Goal: Task Accomplishment & Management: Use online tool/utility

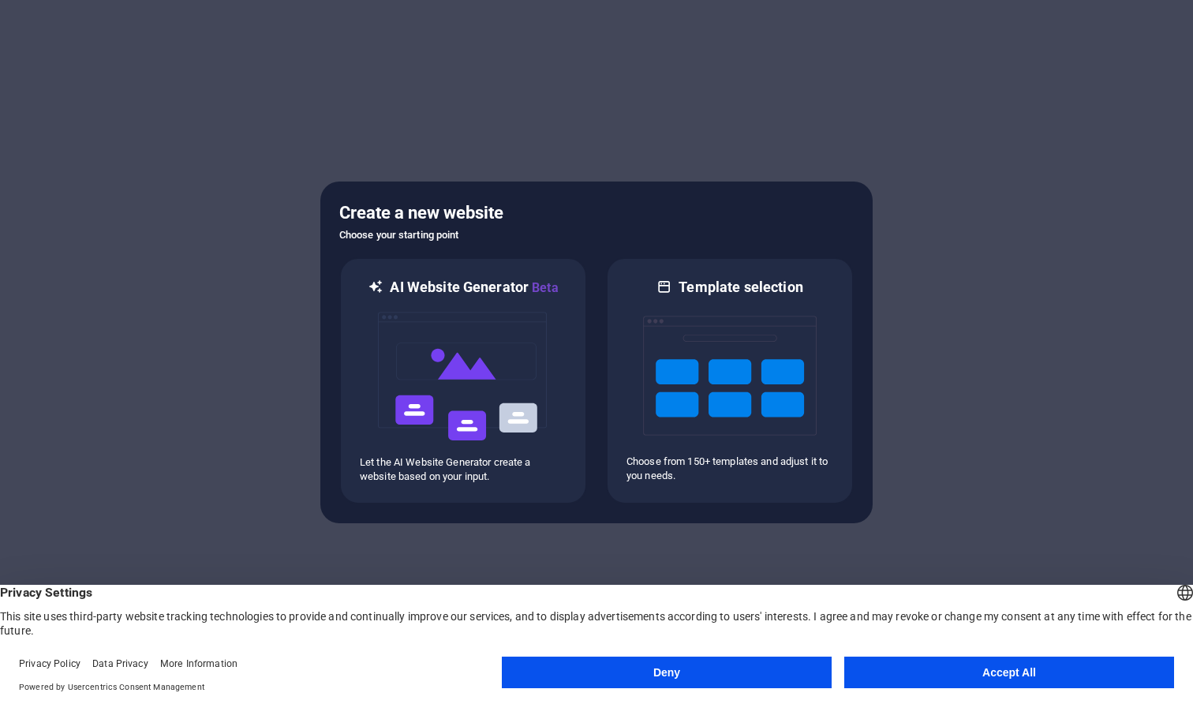
click at [926, 684] on button "Accept All" at bounding box center [1009, 672] width 330 height 32
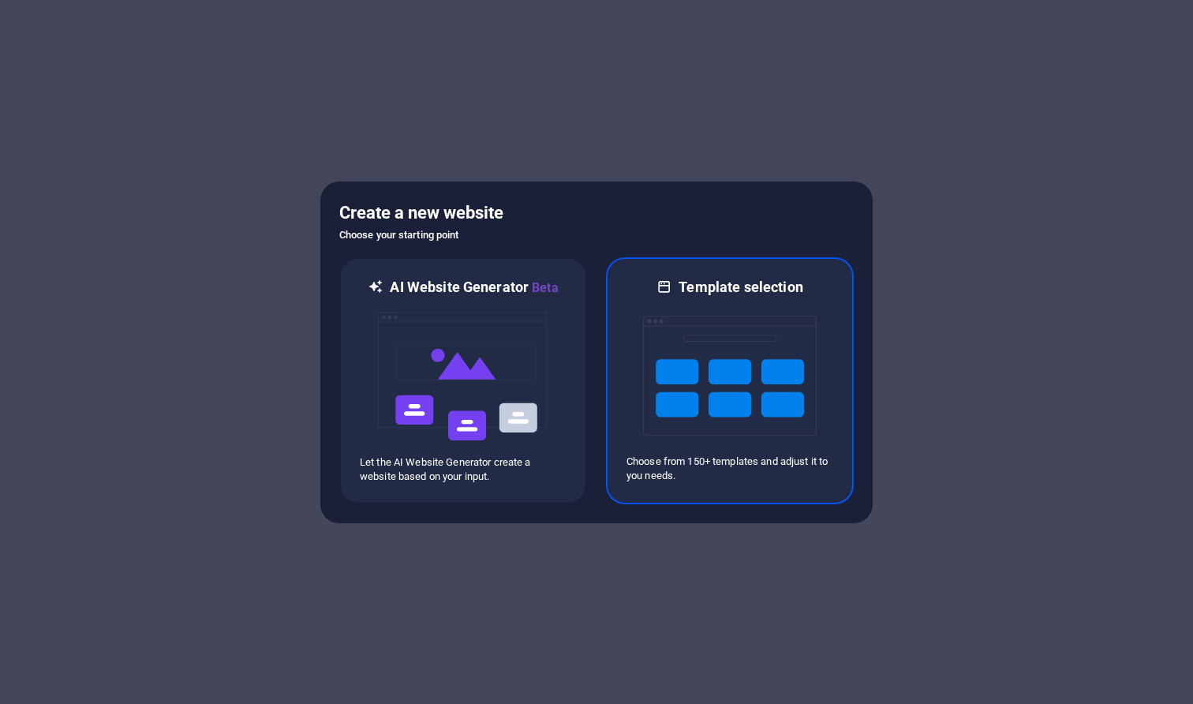
click at [731, 419] on img at bounding box center [730, 376] width 174 height 158
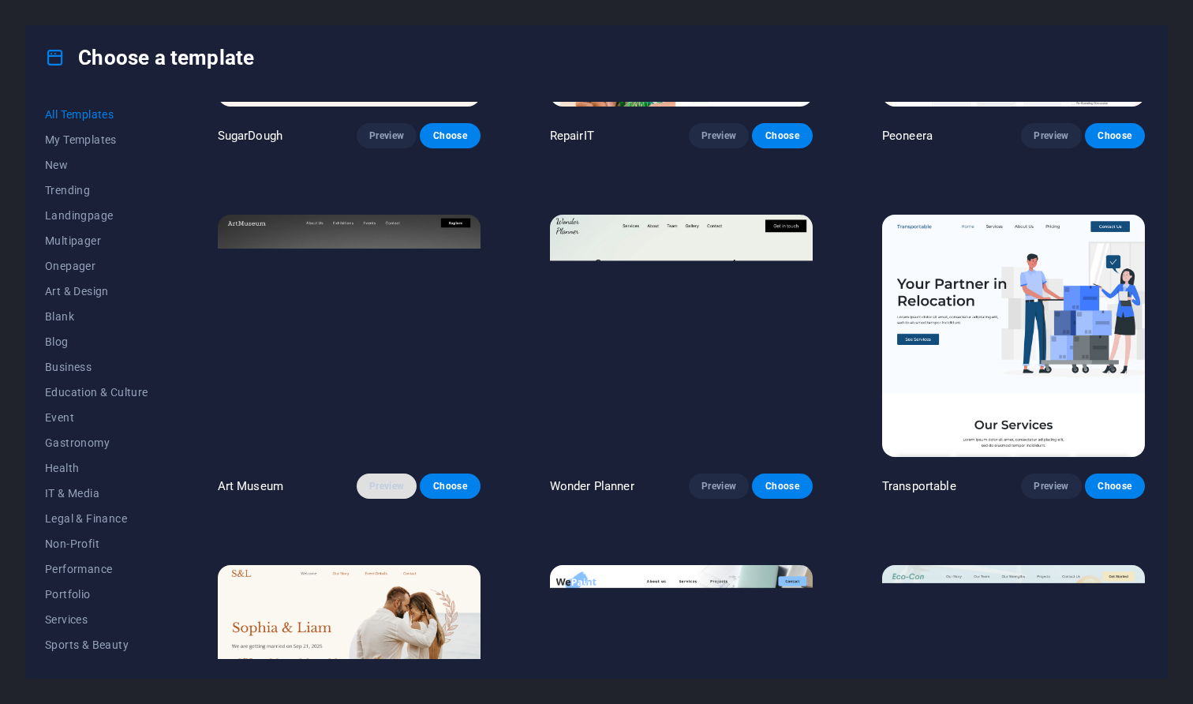
scroll to position [264, 0]
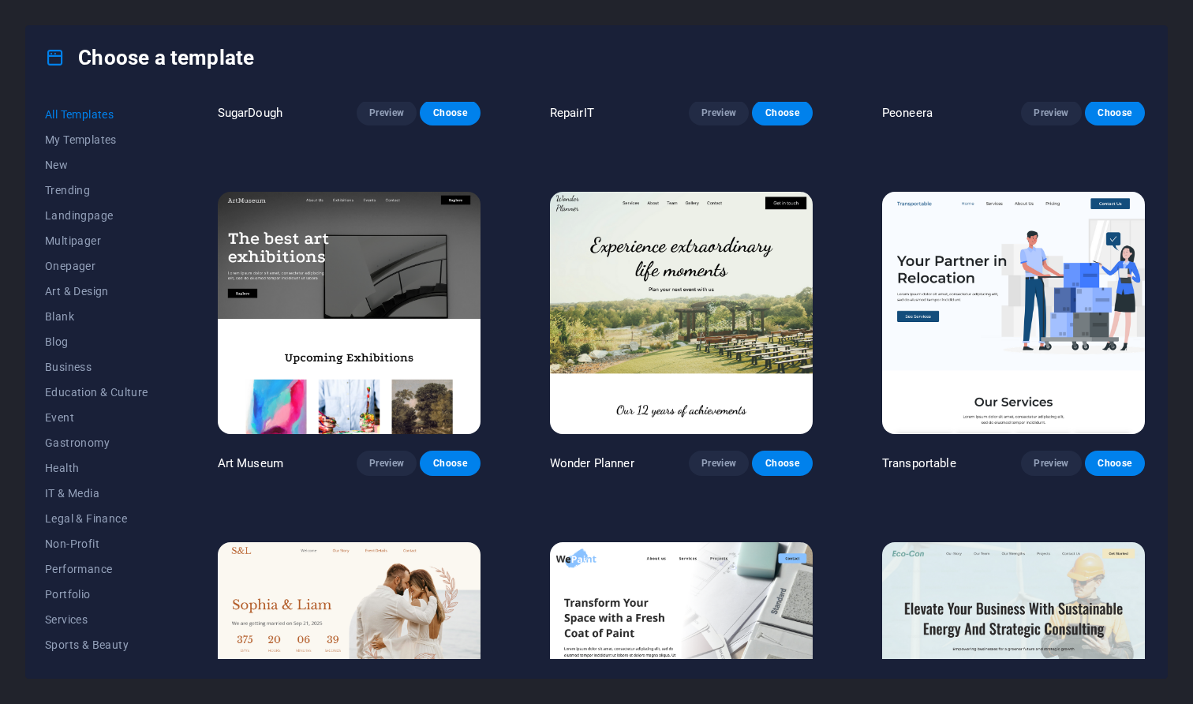
click at [370, 373] on img at bounding box center [349, 313] width 263 height 242
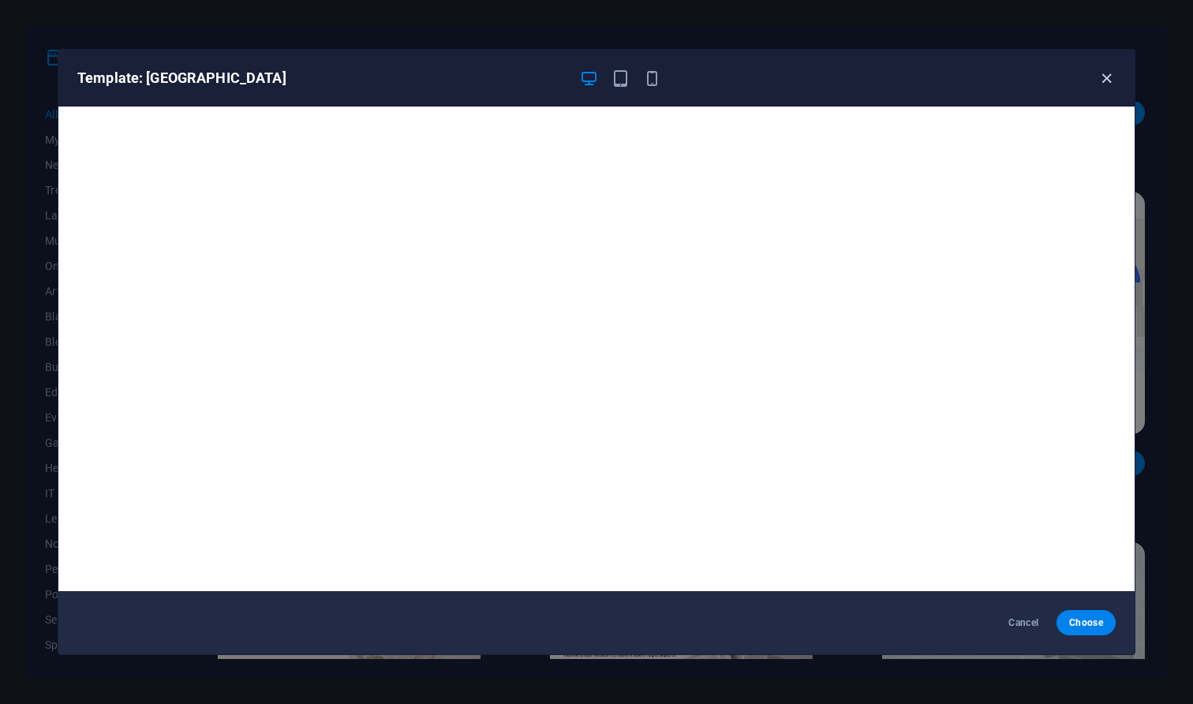
click at [1103, 82] on icon "button" at bounding box center [1106, 78] width 18 height 18
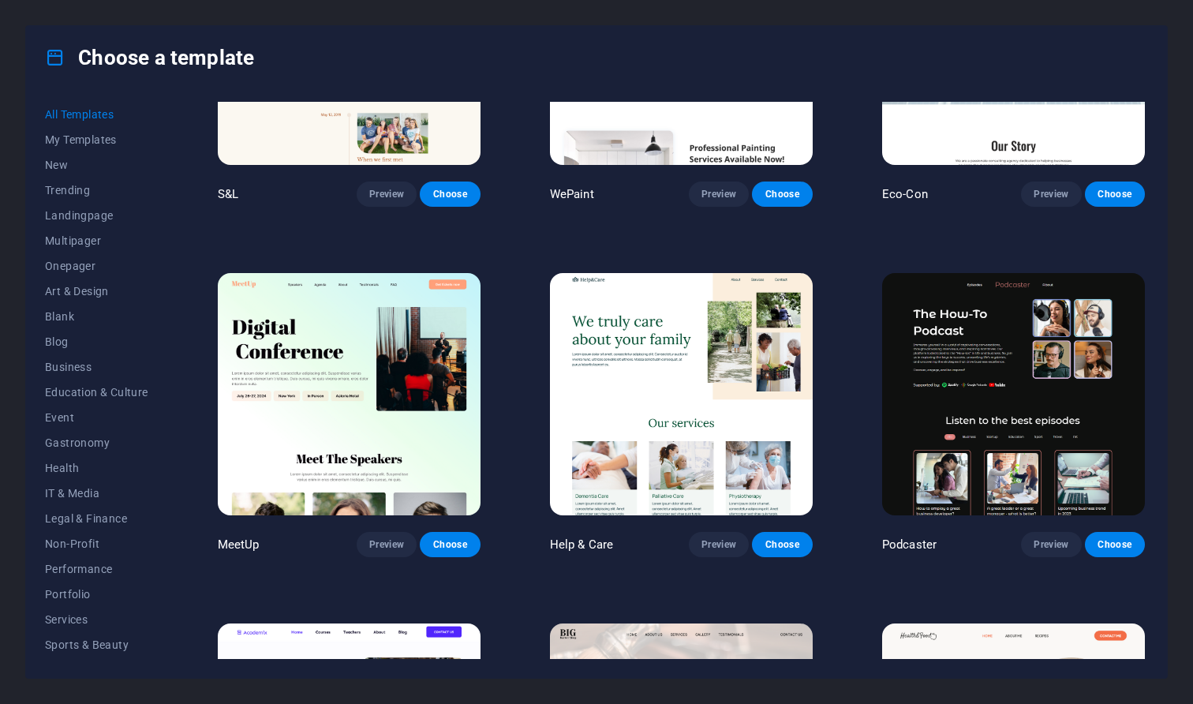
scroll to position [886, 0]
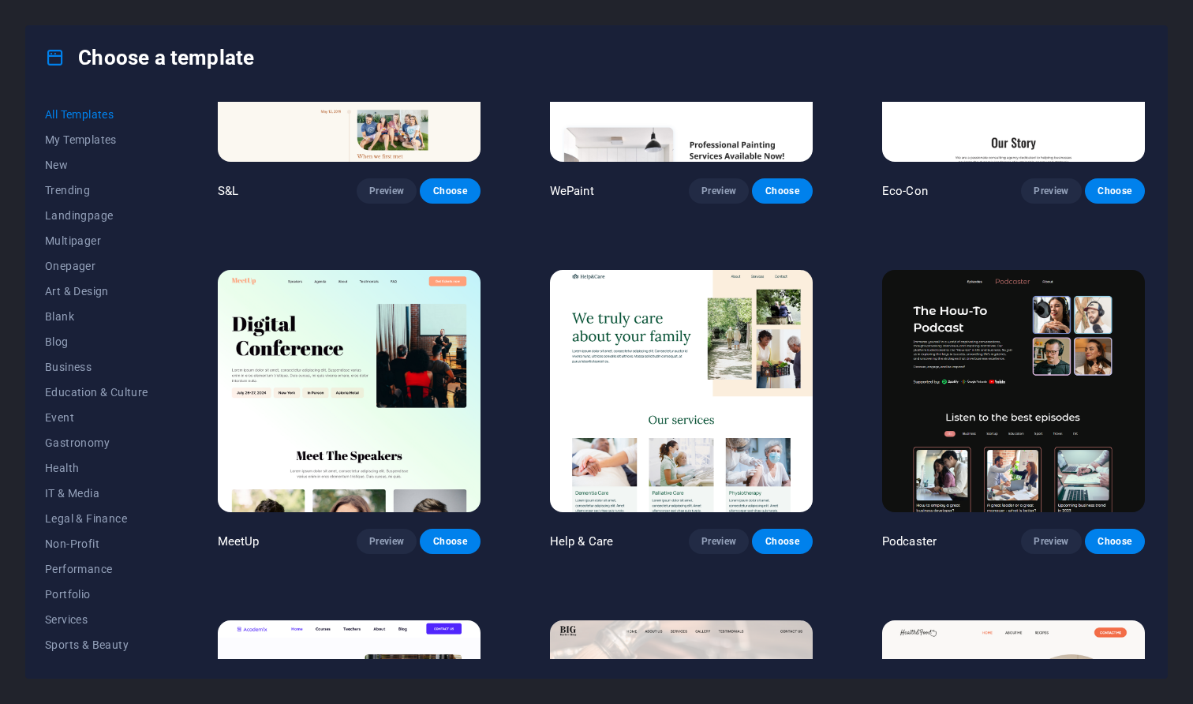
click at [678, 425] on img at bounding box center [681, 391] width 263 height 242
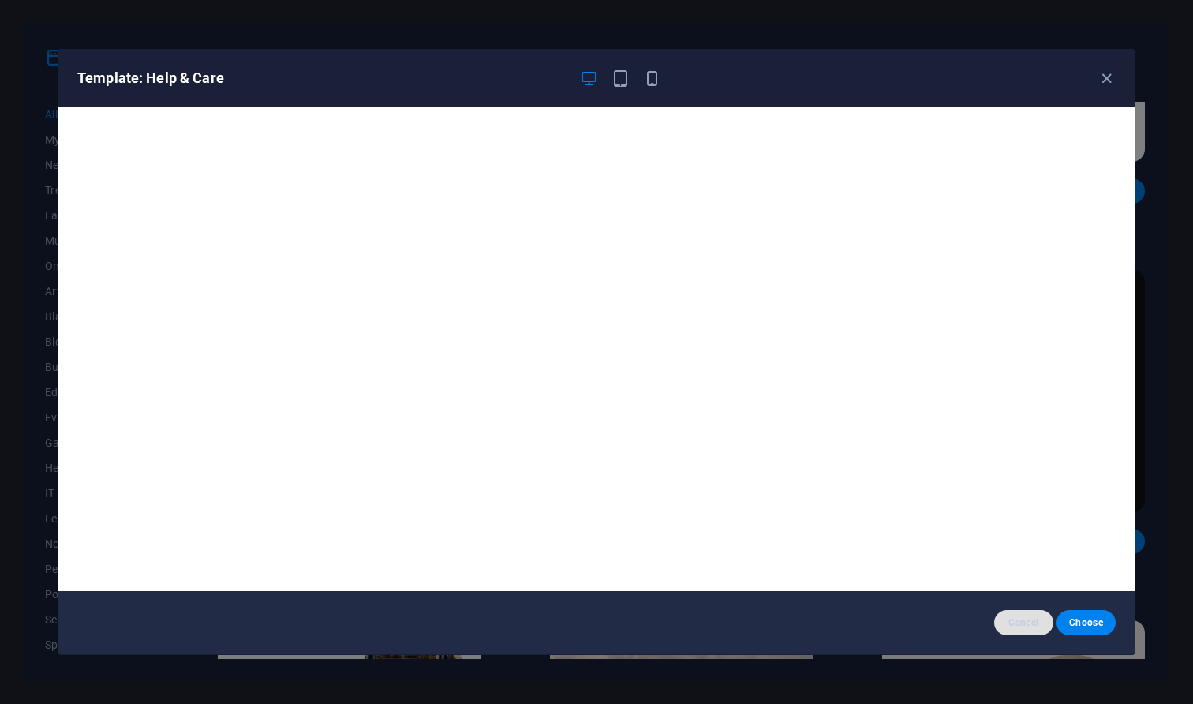
click at [1026, 626] on span "Cancel" at bounding box center [1024, 622] width 34 height 13
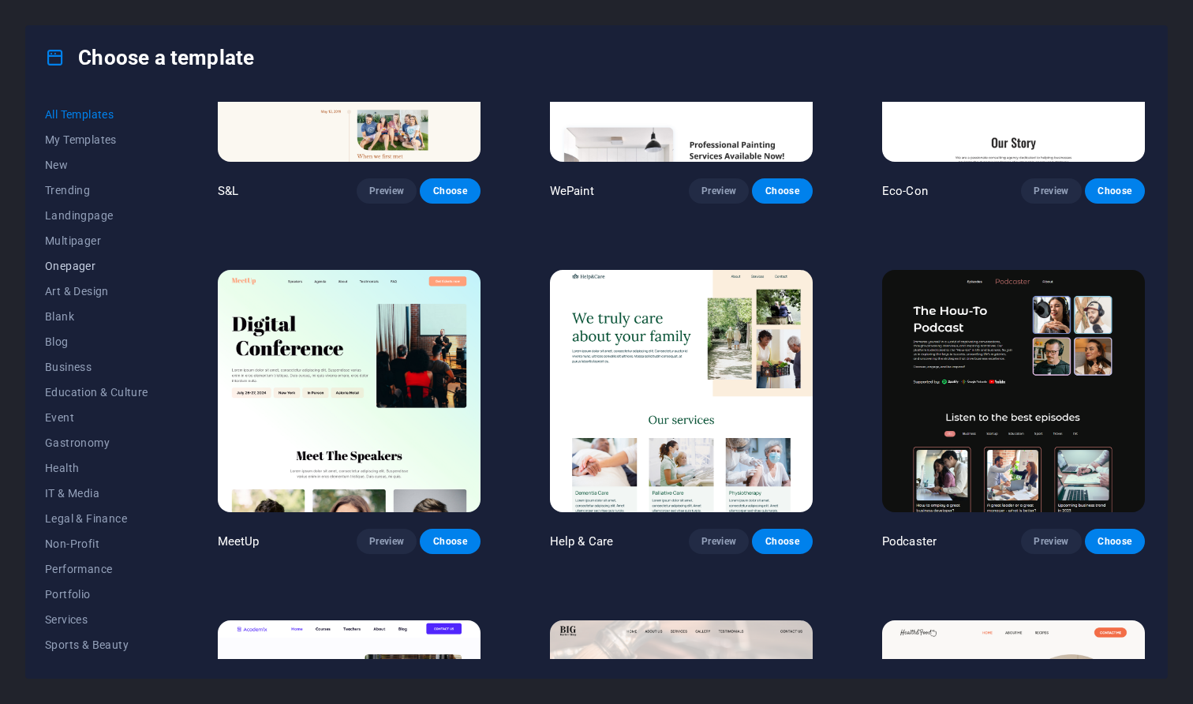
click at [72, 271] on span "Onepager" at bounding box center [96, 266] width 103 height 13
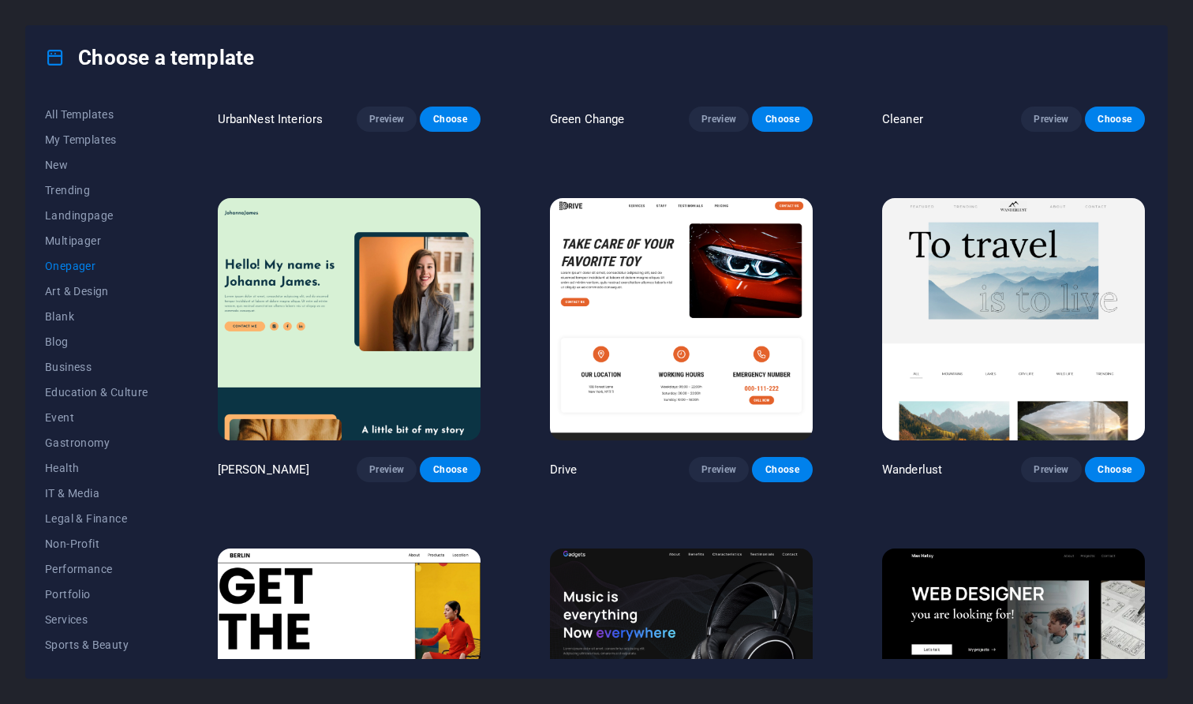
scroll to position [944, 0]
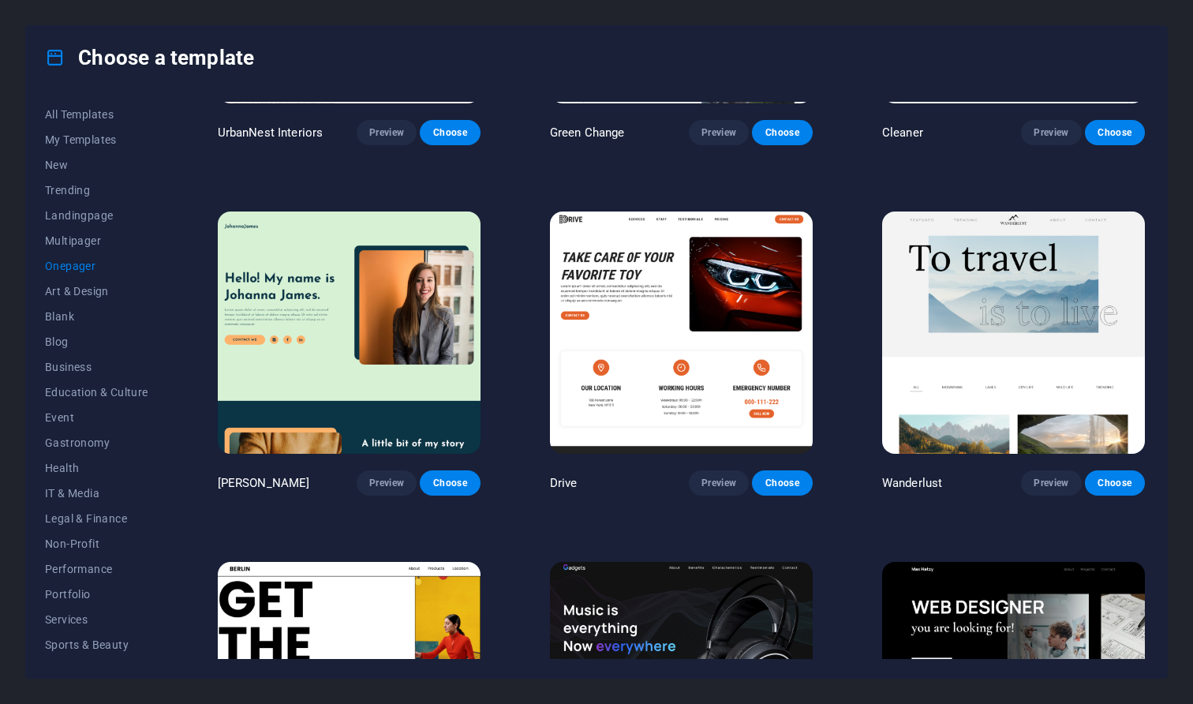
click at [1033, 350] on img at bounding box center [1013, 332] width 263 height 242
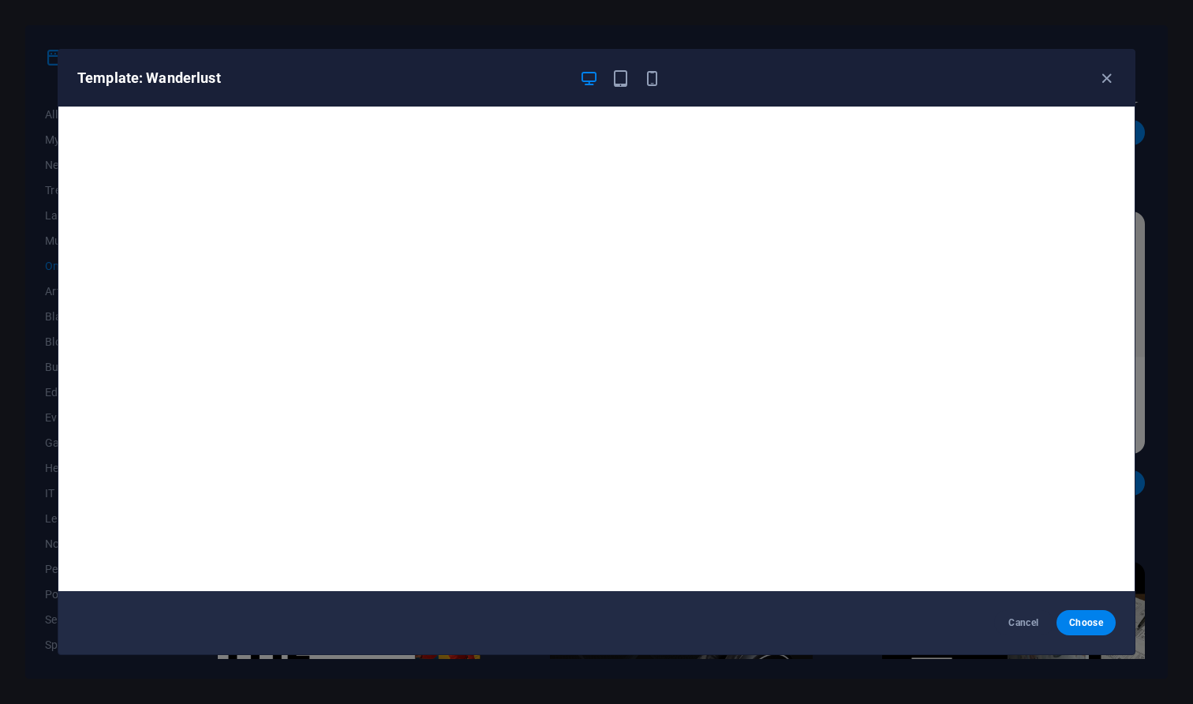
click at [622, 88] on div "Template: Wanderlust" at bounding box center [596, 78] width 1076 height 57
click at [622, 79] on icon "button" at bounding box center [620, 78] width 18 height 18
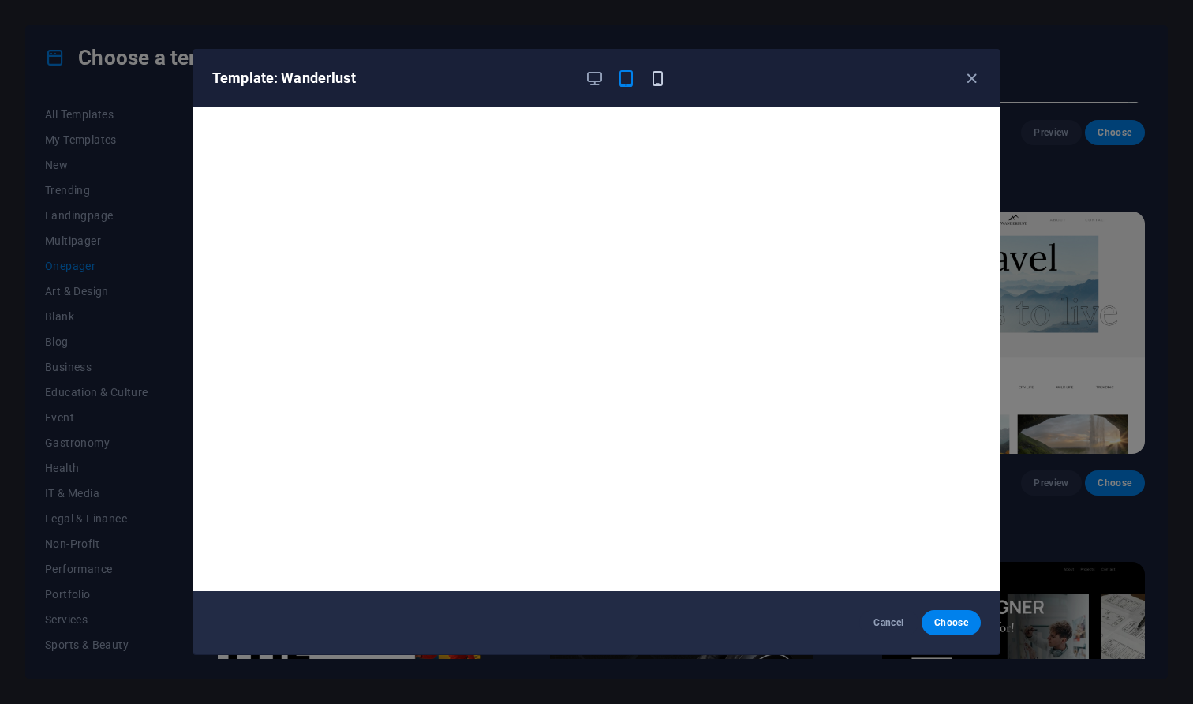
click at [657, 84] on icon "button" at bounding box center [658, 78] width 18 height 18
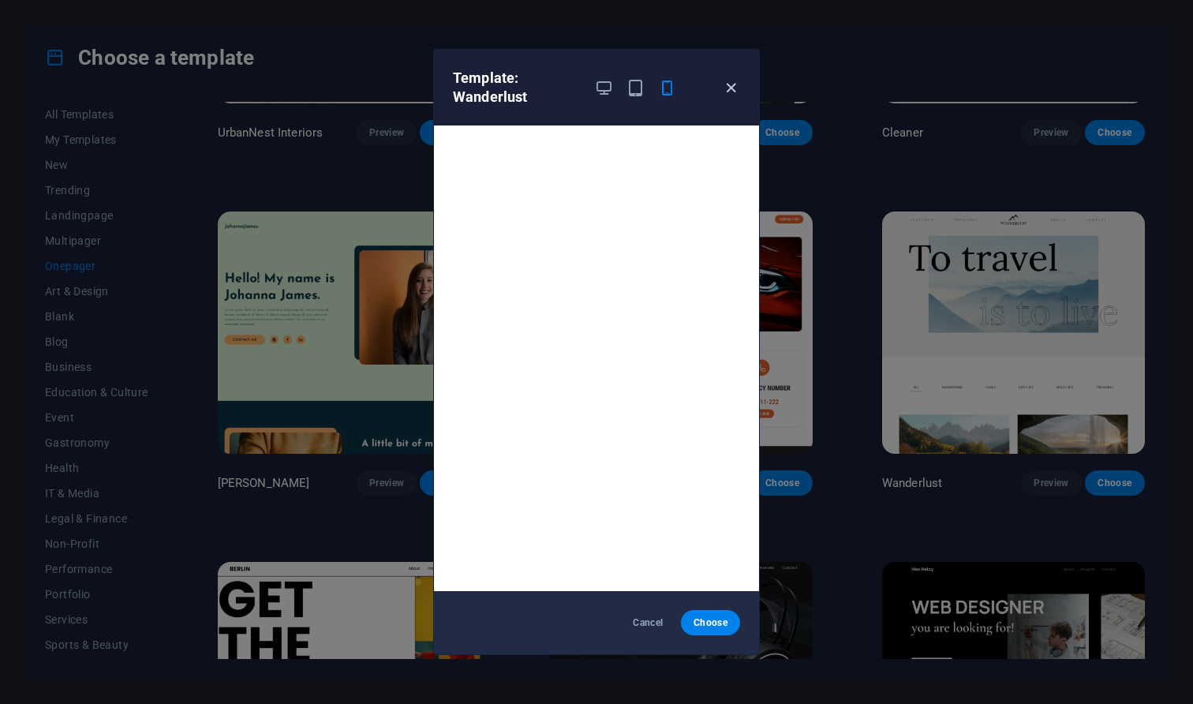
click at [732, 94] on icon "button" at bounding box center [731, 88] width 18 height 18
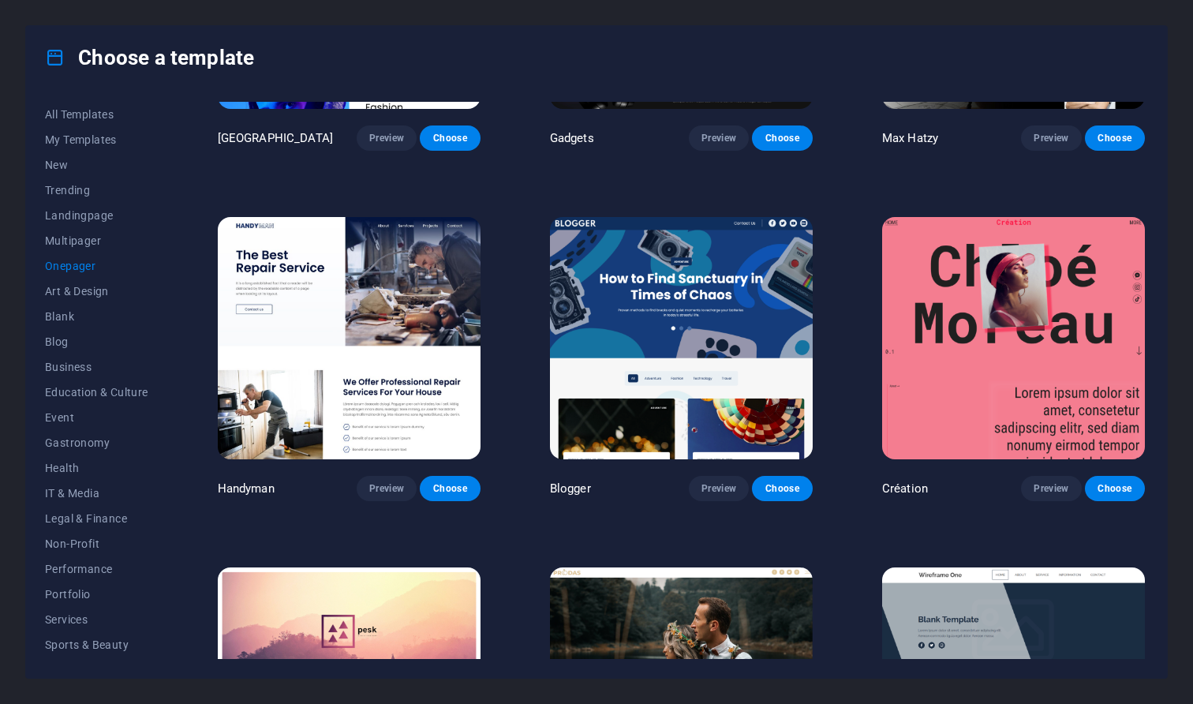
scroll to position [1665, 0]
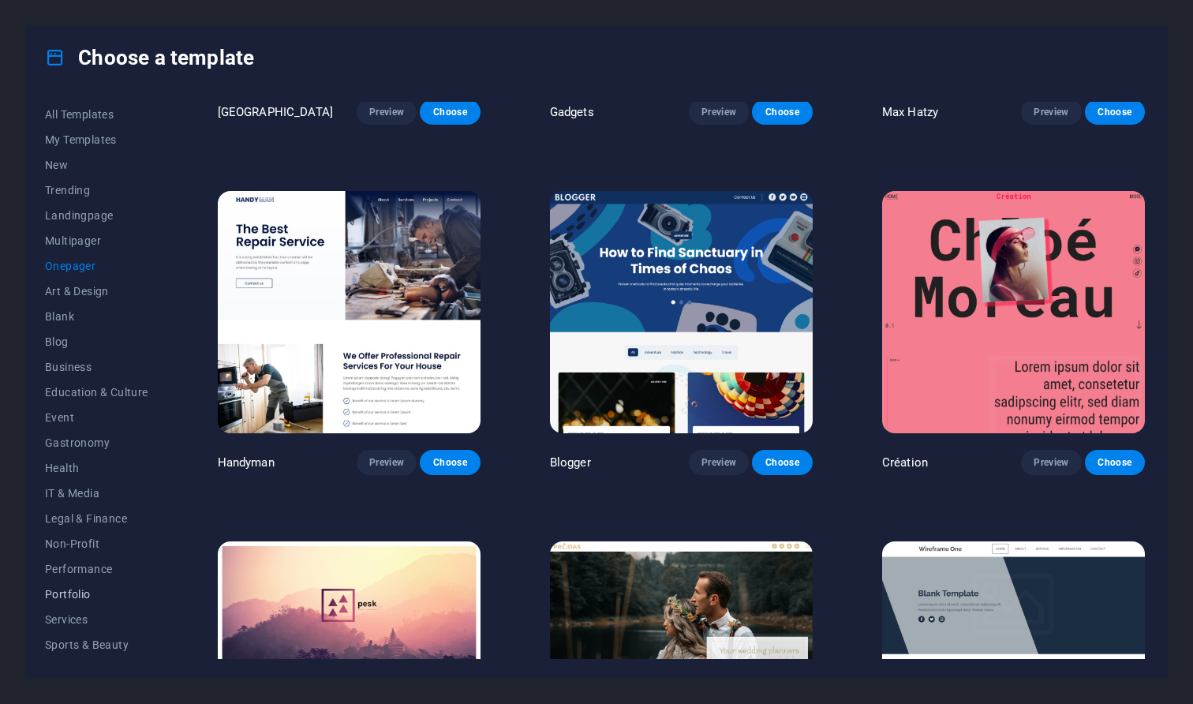
click at [73, 596] on span "Portfolio" at bounding box center [96, 594] width 103 height 13
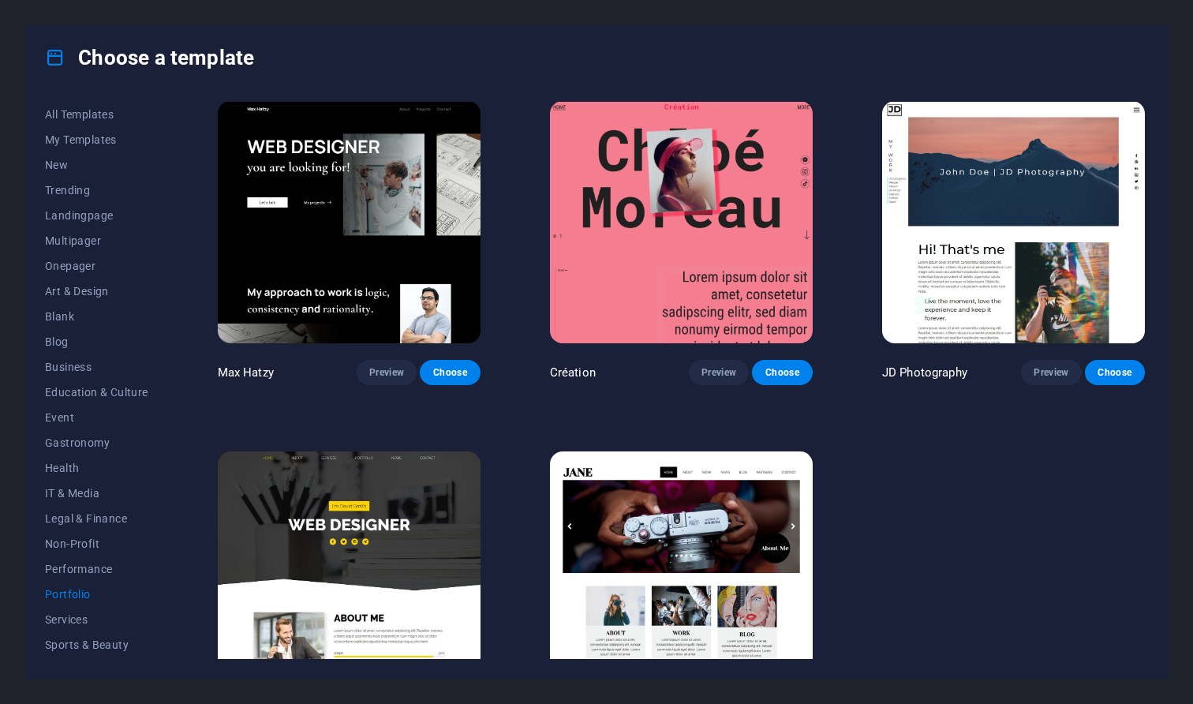
scroll to position [426, 0]
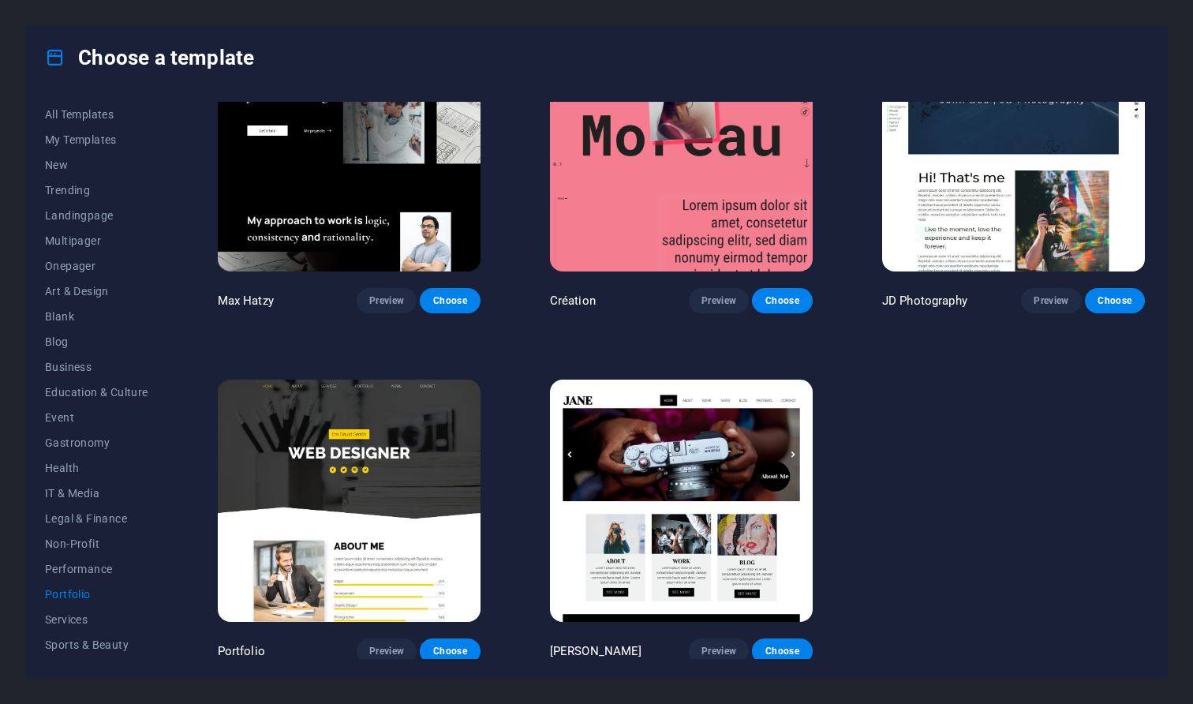
click at [669, 499] on img at bounding box center [681, 500] width 263 height 242
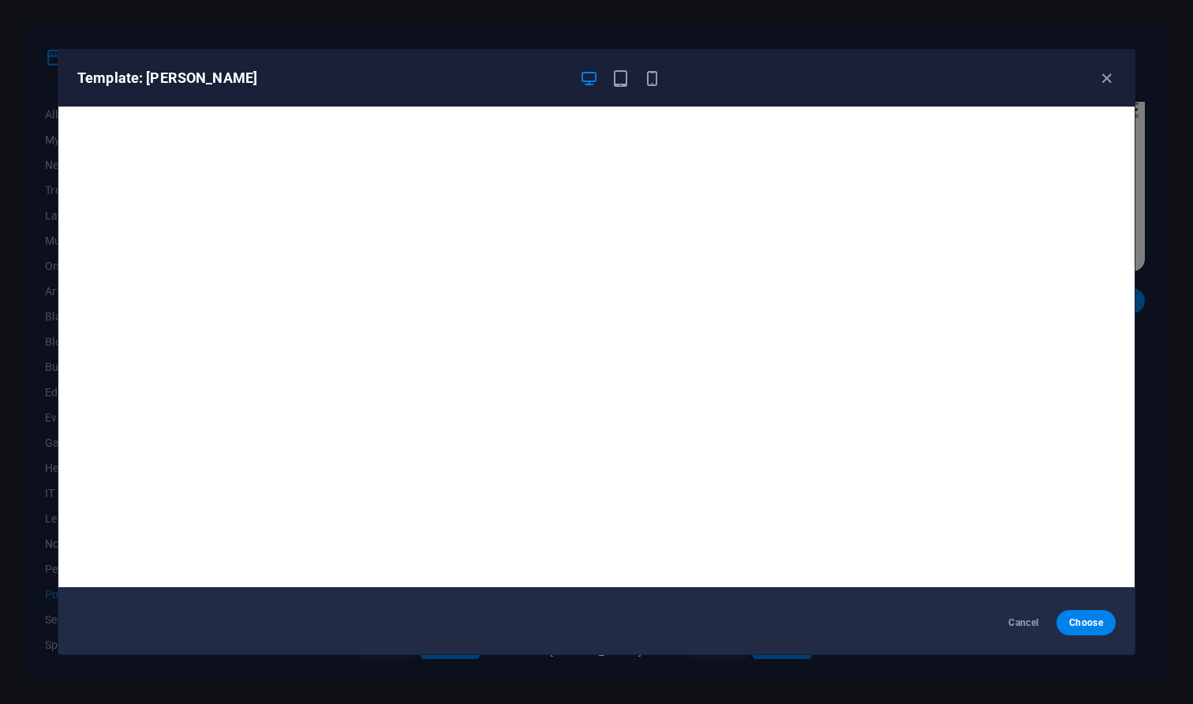
scroll to position [4, 0]
click at [1025, 620] on span "Cancel" at bounding box center [1024, 622] width 34 height 13
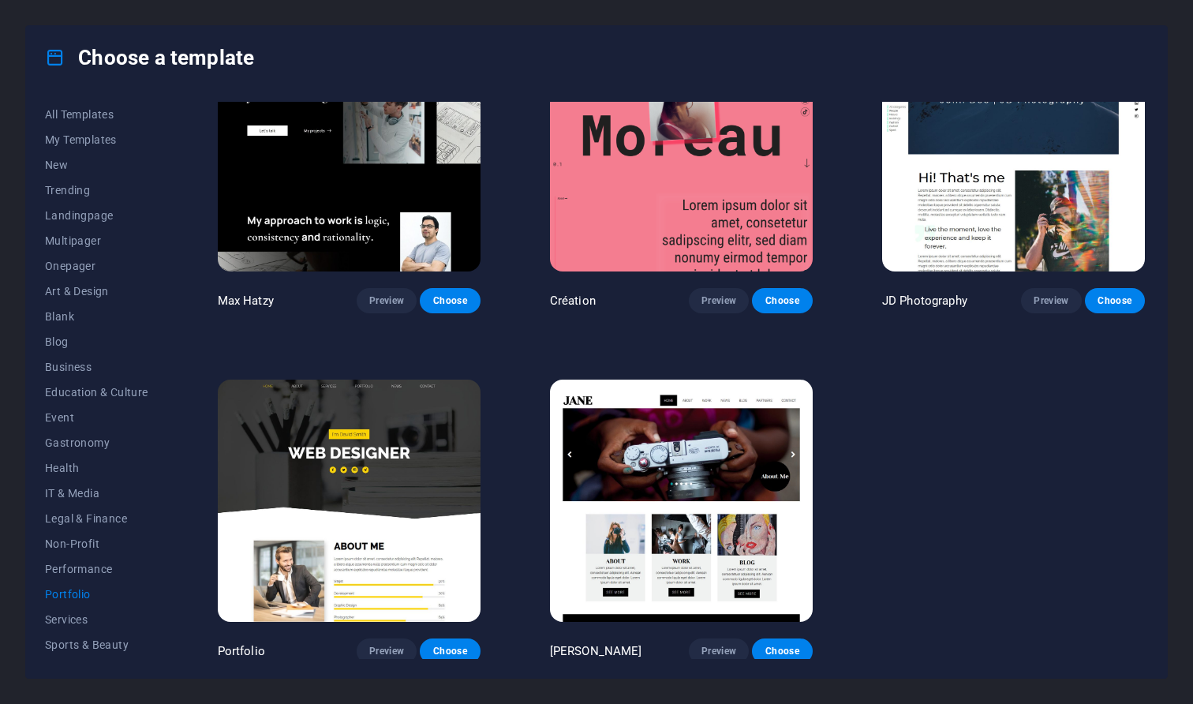
click at [374, 499] on img at bounding box center [349, 500] width 263 height 242
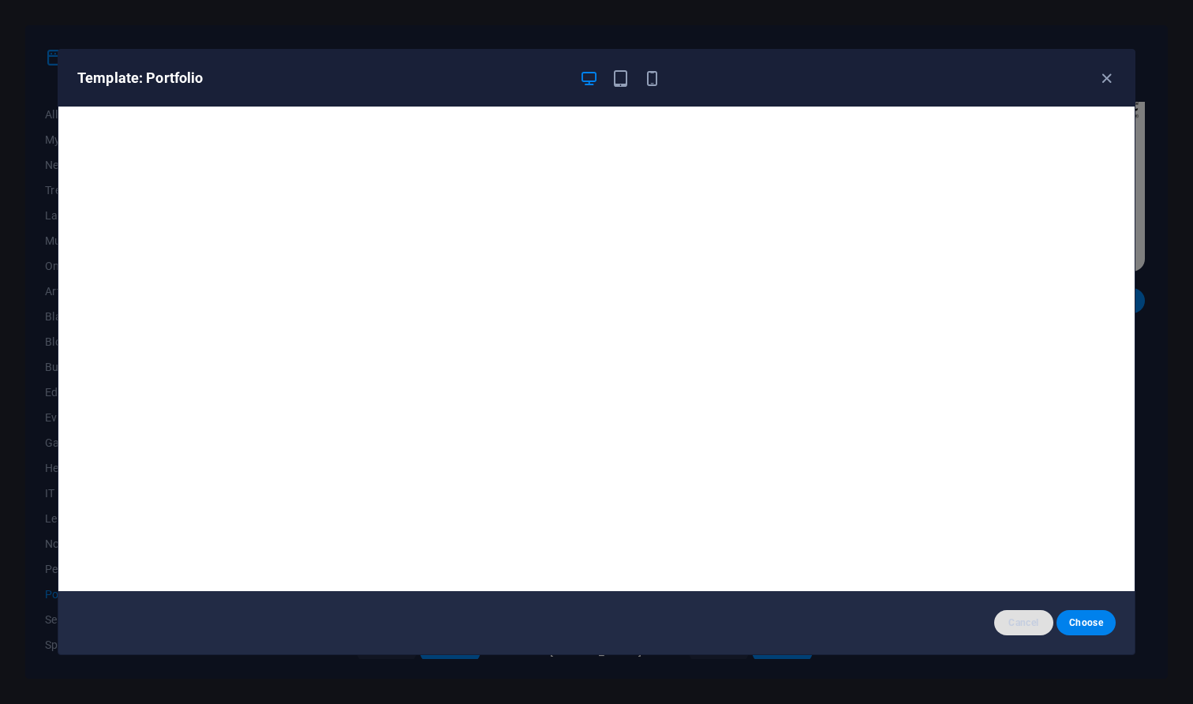
click at [1019, 619] on span "Cancel" at bounding box center [1024, 622] width 34 height 13
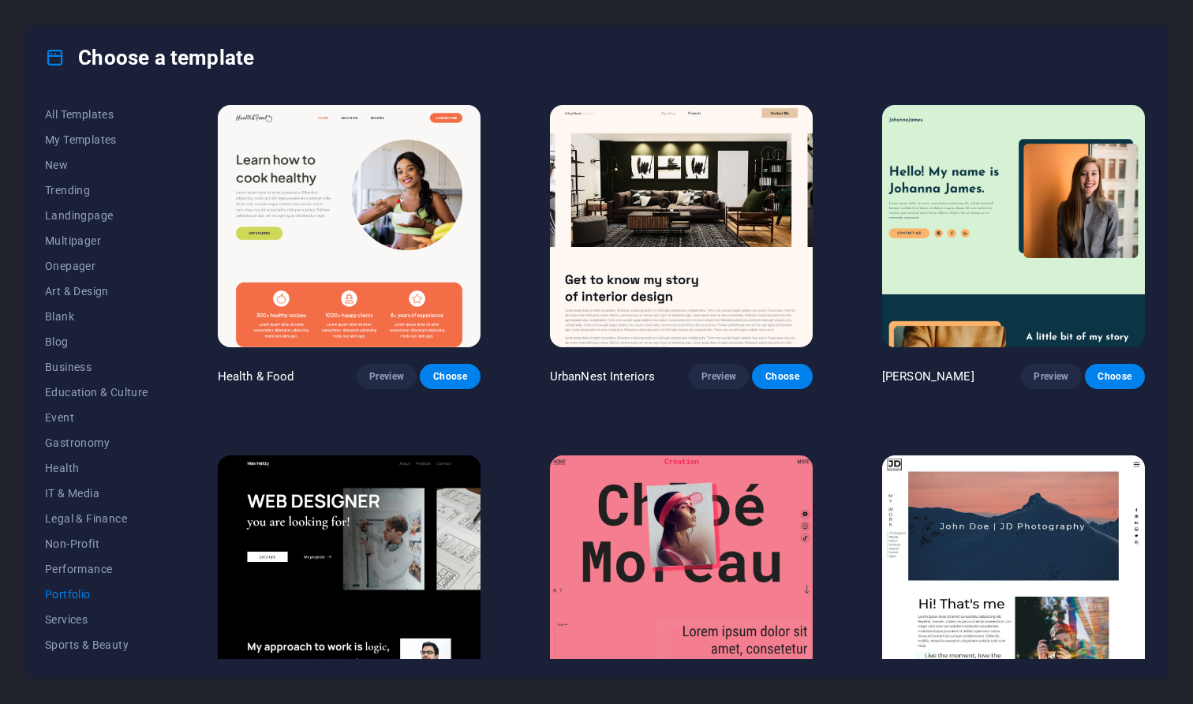
scroll to position [0, 0]
click at [739, 243] on img at bounding box center [681, 226] width 263 height 242
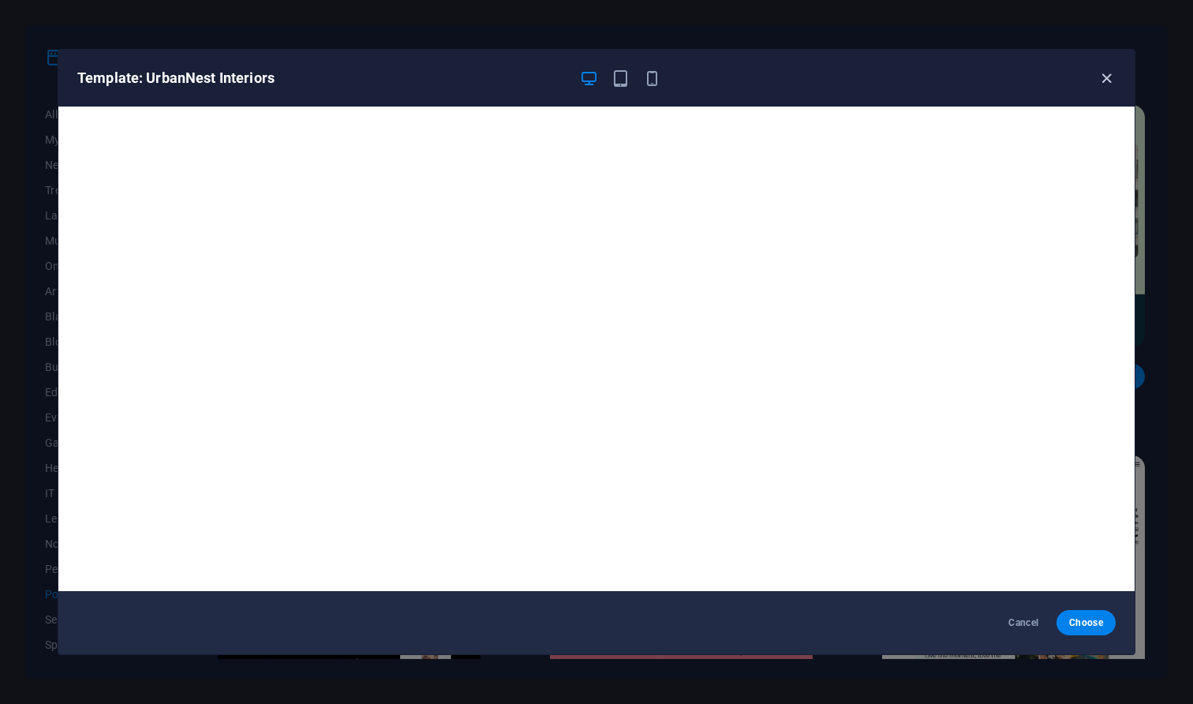
click at [1102, 77] on icon "button" at bounding box center [1106, 78] width 18 height 18
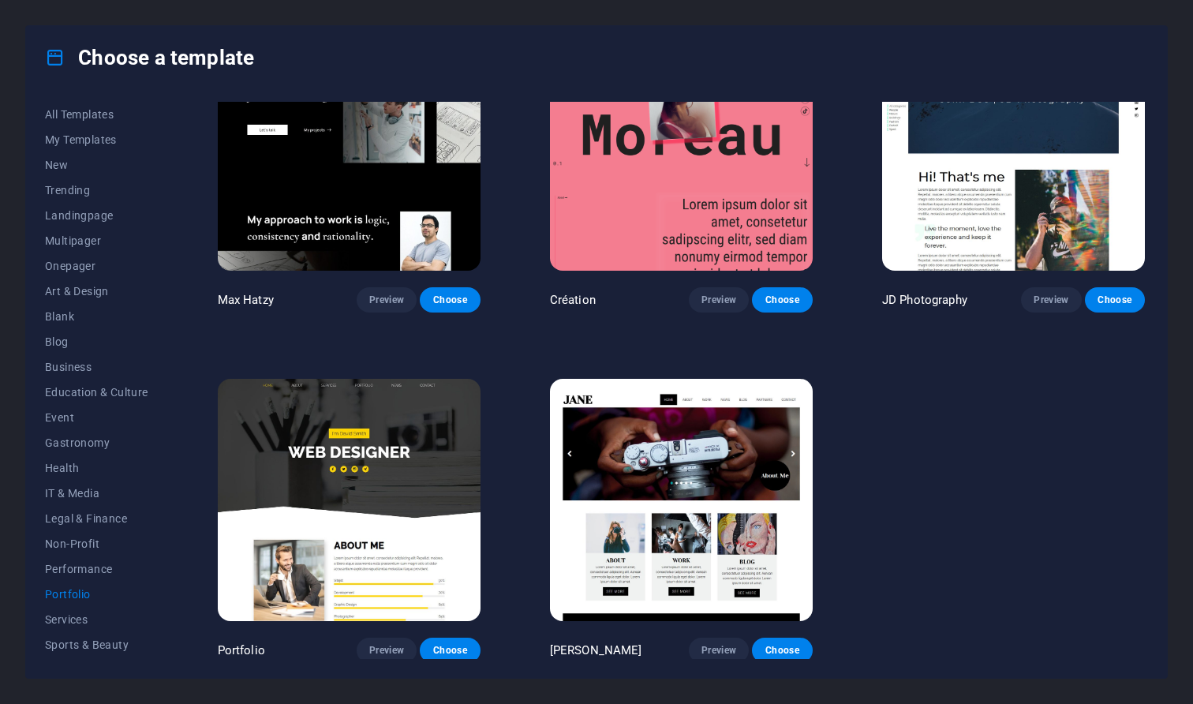
scroll to position [426, 0]
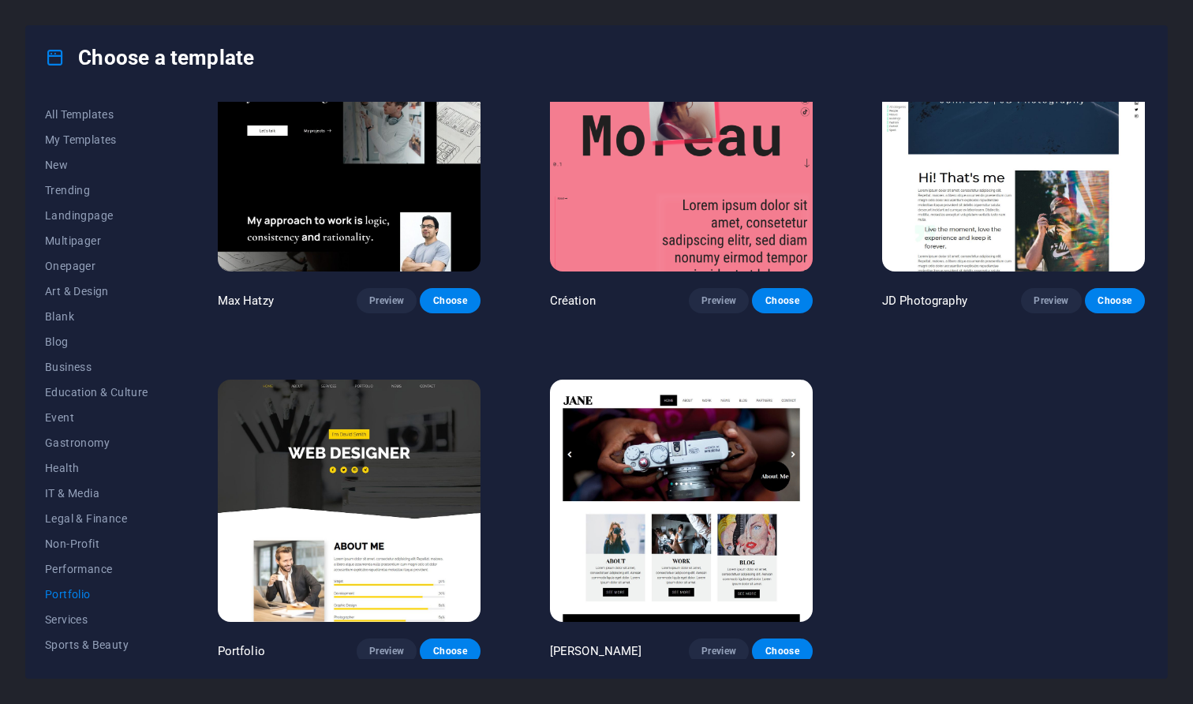
click at [665, 520] on img at bounding box center [681, 500] width 263 height 242
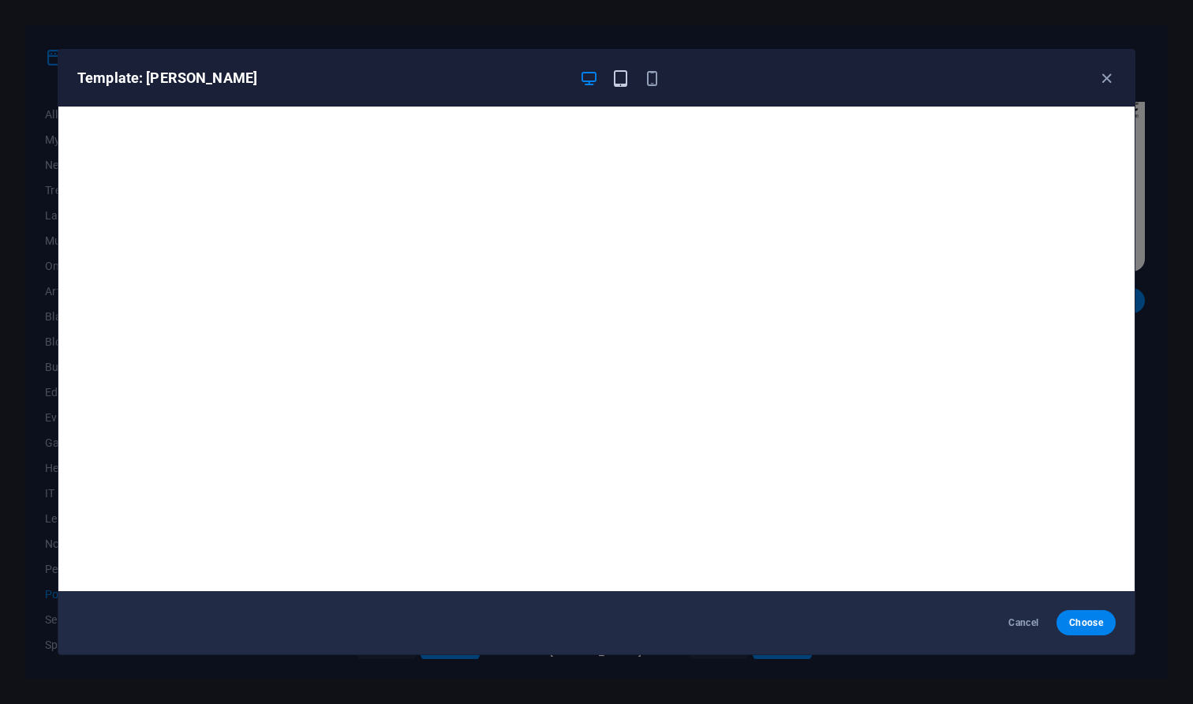
click at [620, 76] on icon "button" at bounding box center [620, 78] width 18 height 18
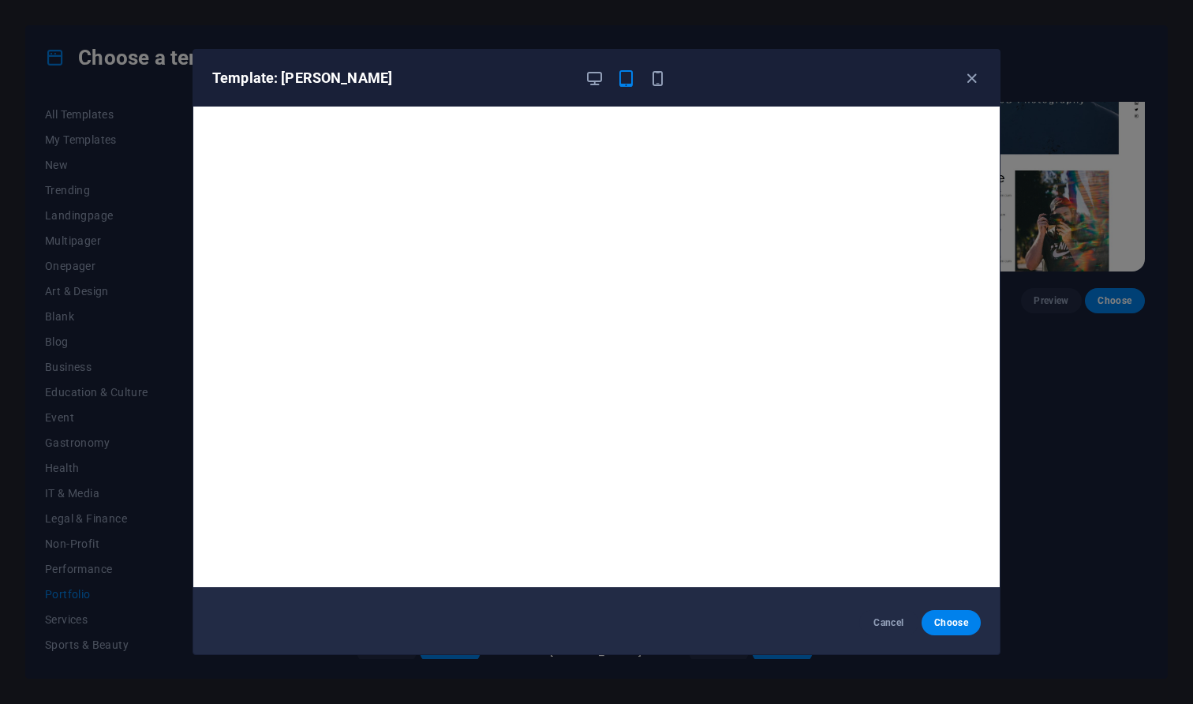
scroll to position [4, 0]
click at [656, 80] on icon "button" at bounding box center [658, 78] width 18 height 18
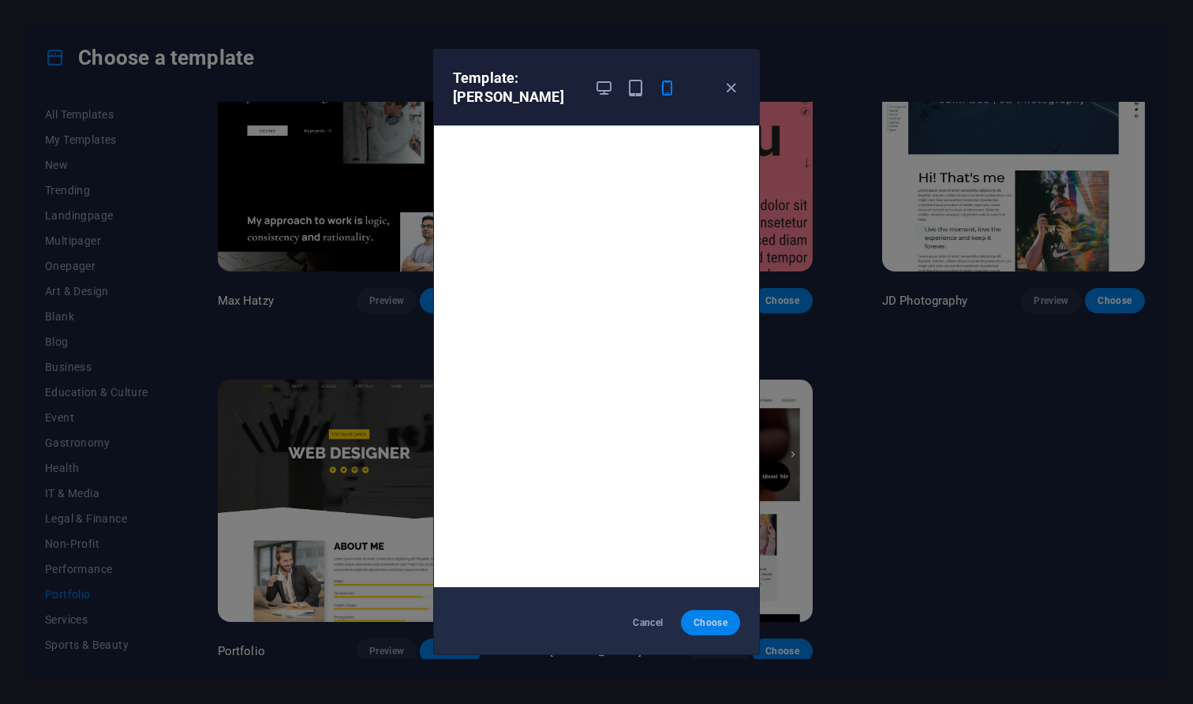
click at [714, 616] on span "Choose" at bounding box center [710, 622] width 34 height 13
